Goal: Complete application form

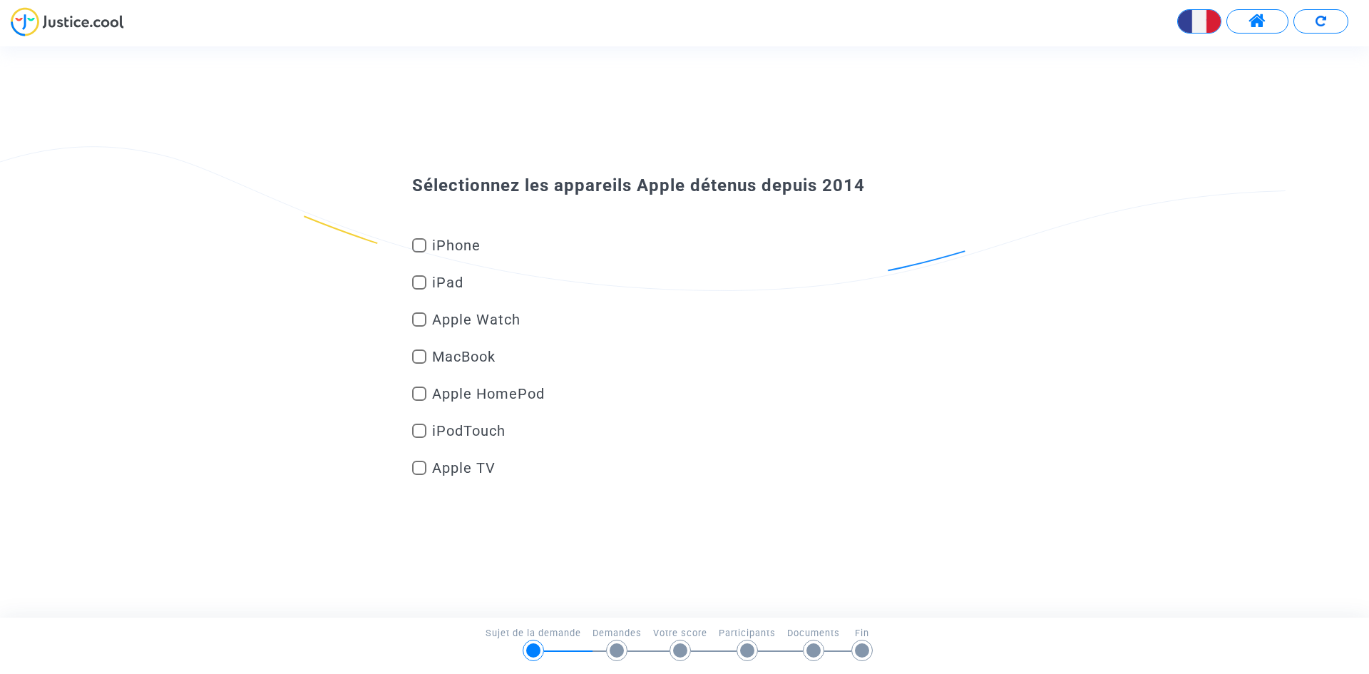
click at [448, 245] on span "iPhone" at bounding box center [654, 245] width 444 height 17
click at [419, 252] on input "iPhone" at bounding box center [419, 252] width 1 height 1
checkbox input "true"
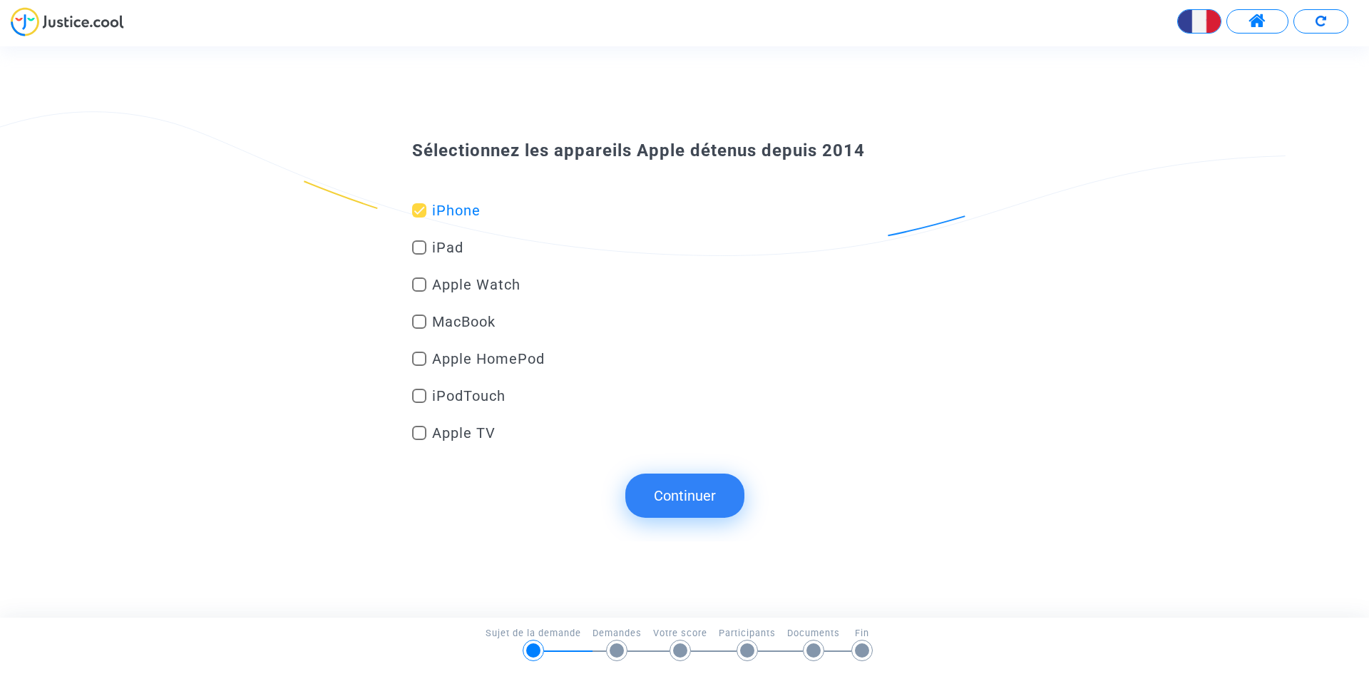
click at [688, 483] on button "Continuer" at bounding box center [684, 495] width 119 height 44
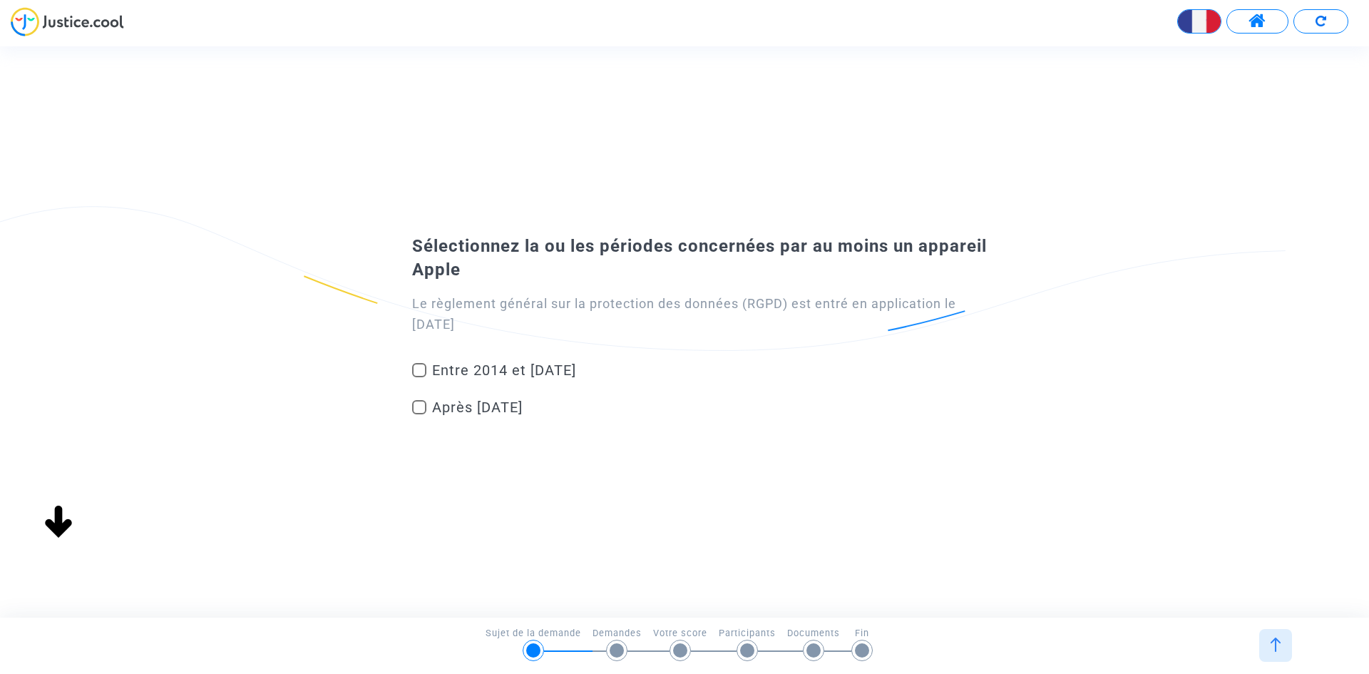
click at [517, 399] on span "Après [DATE]" at bounding box center [654, 407] width 444 height 17
click at [419, 414] on input "Après [DATE]" at bounding box center [419, 414] width 1 height 1
checkbox input "true"
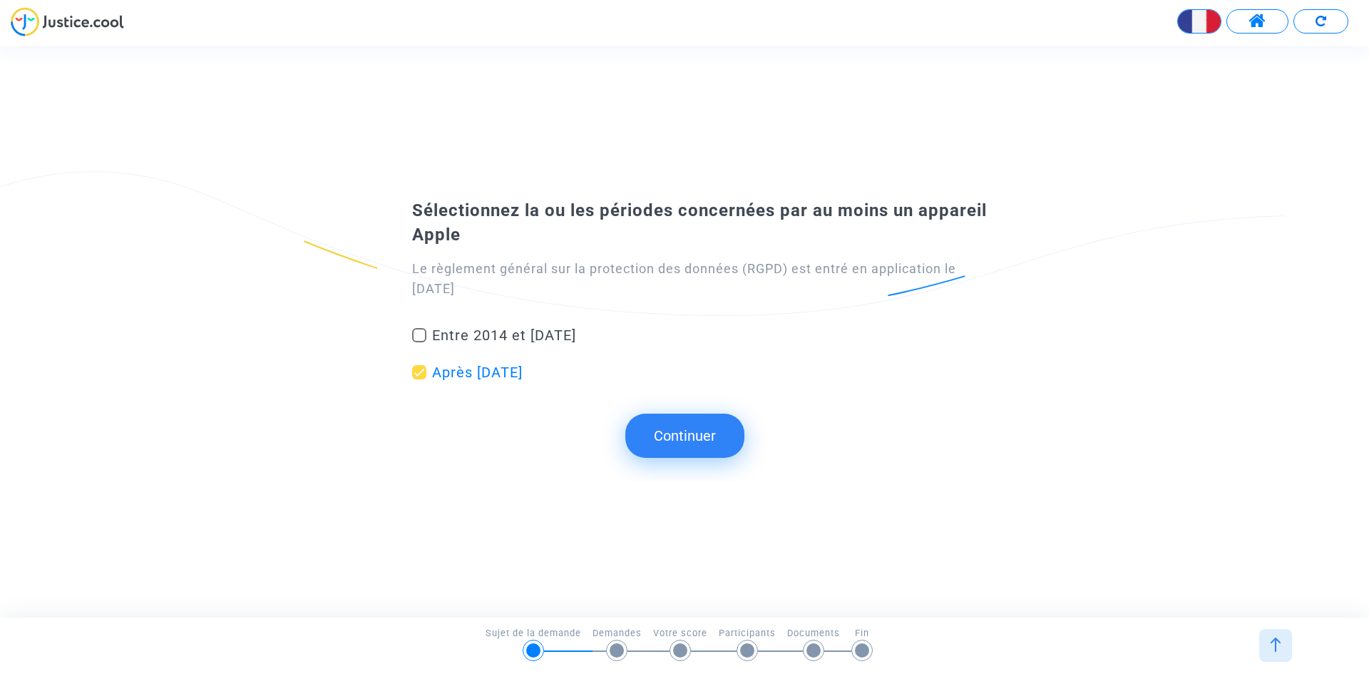
click at [695, 438] on button "Continuer" at bounding box center [684, 436] width 119 height 44
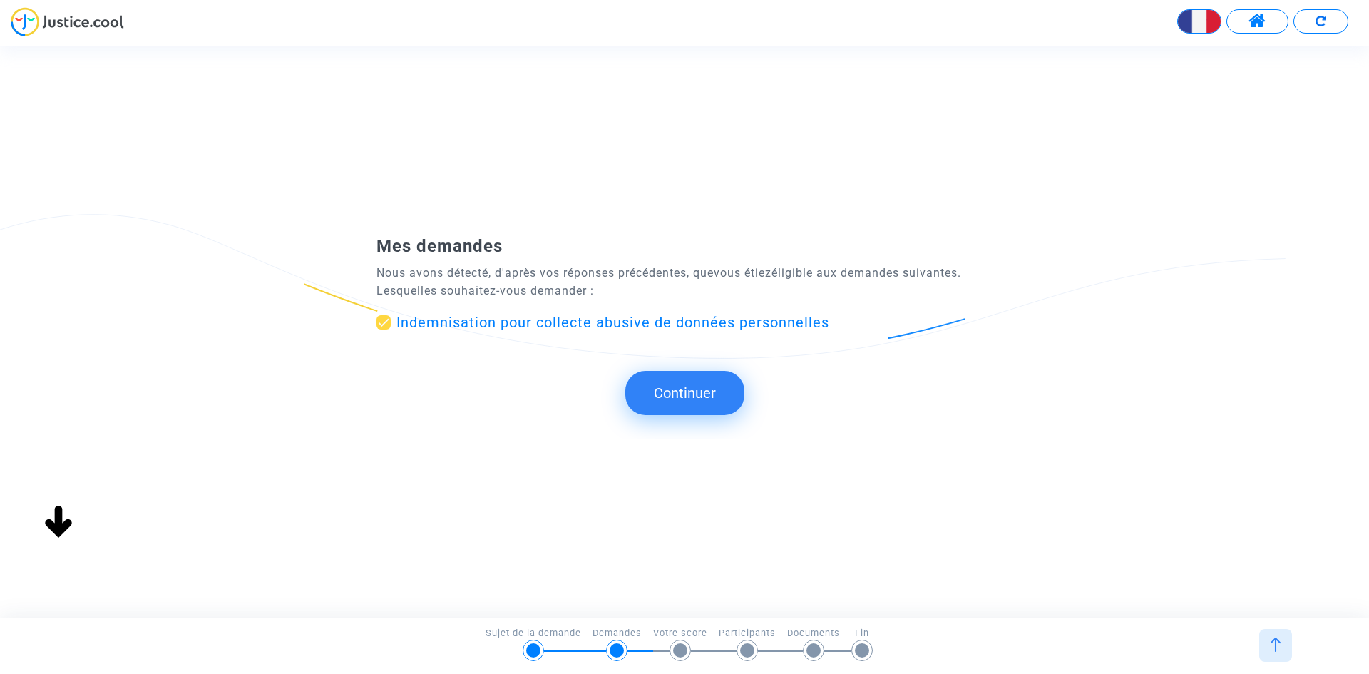
click at [692, 390] on button "Continuer" at bounding box center [684, 393] width 119 height 44
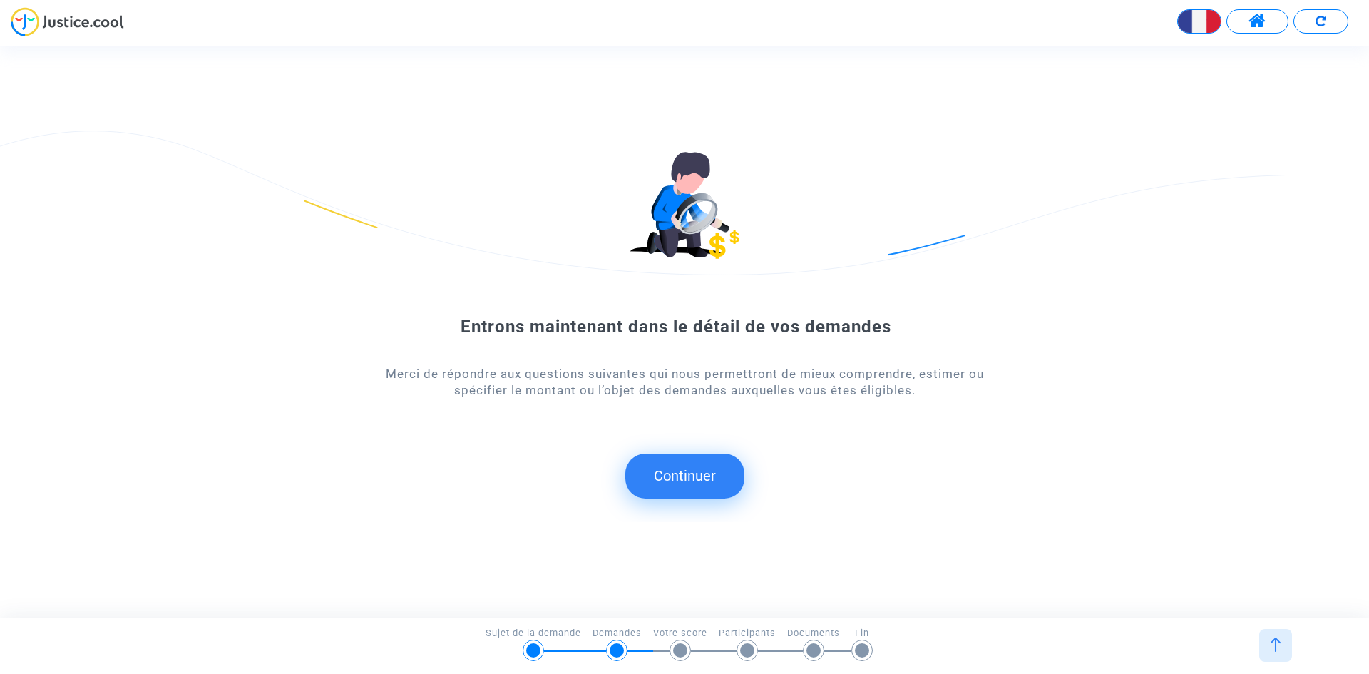
click at [692, 455] on button "Continuer" at bounding box center [684, 475] width 119 height 44
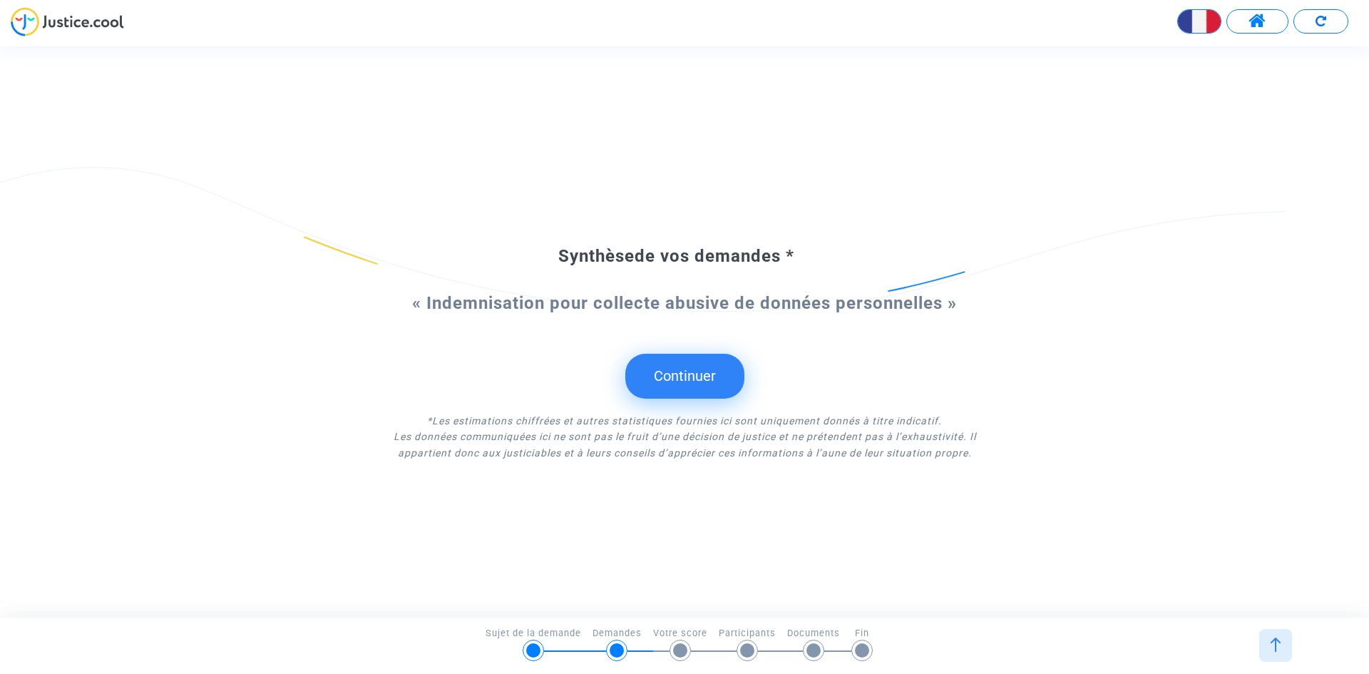
click at [672, 382] on button "Continuer" at bounding box center [684, 376] width 119 height 44
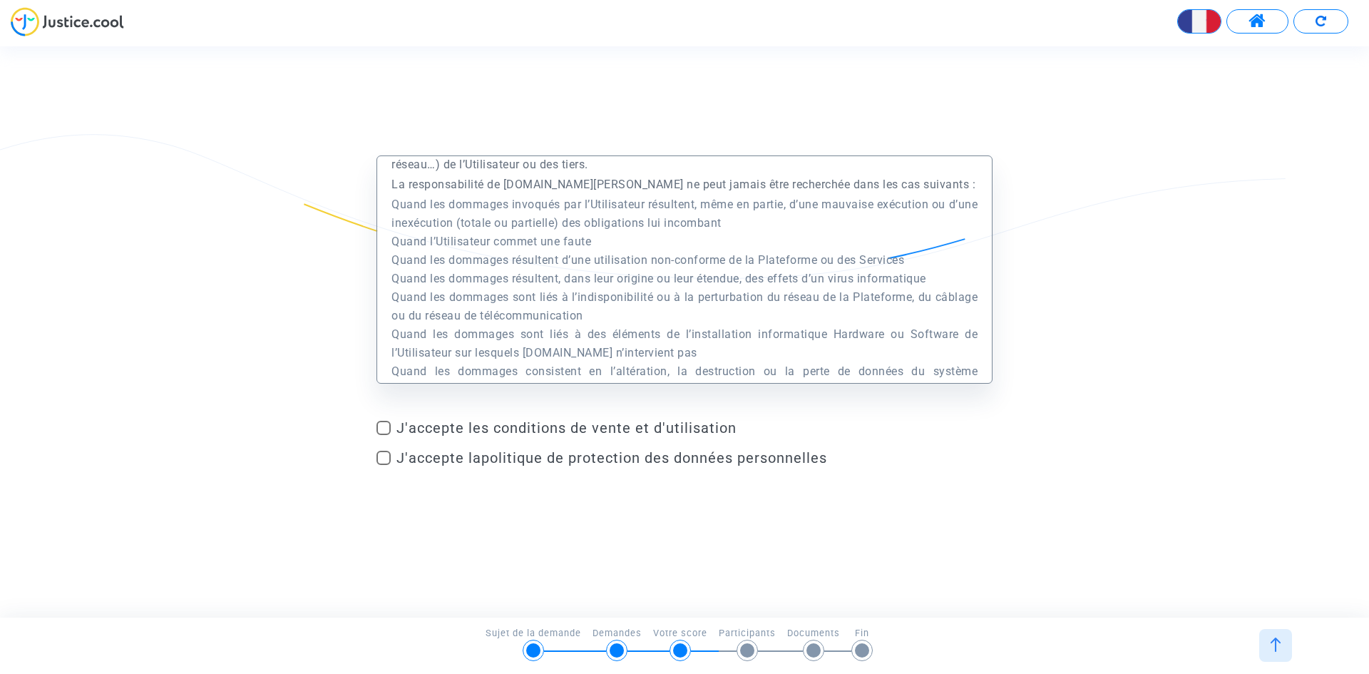
scroll to position [6844, 0]
